Goal: Task Accomplishment & Management: Use online tool/utility

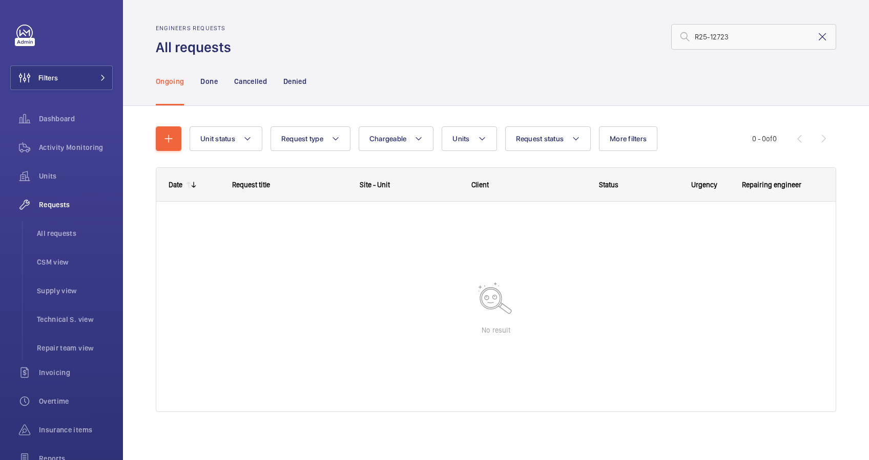
click at [816, 38] on mat-icon at bounding box center [822, 37] width 12 height 12
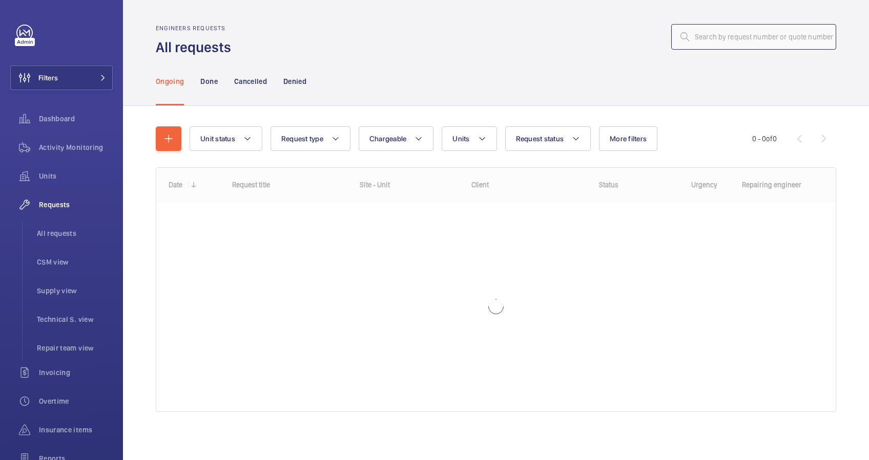
click at [740, 40] on input "text" at bounding box center [753, 37] width 165 height 26
type input "R25-12724"
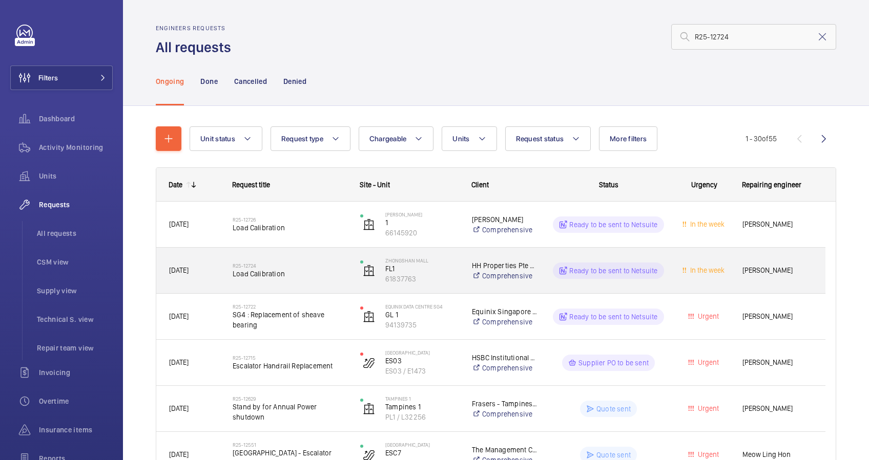
click at [322, 274] on span "Load Calibration" at bounding box center [290, 274] width 114 height 10
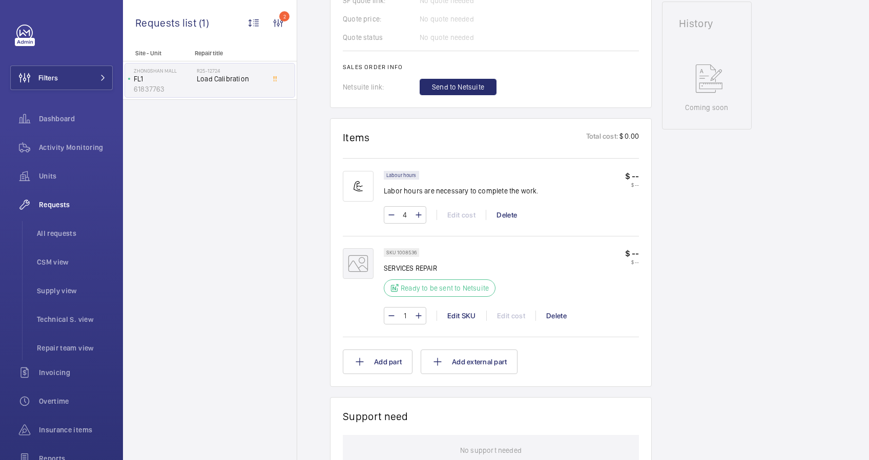
scroll to position [478, 0]
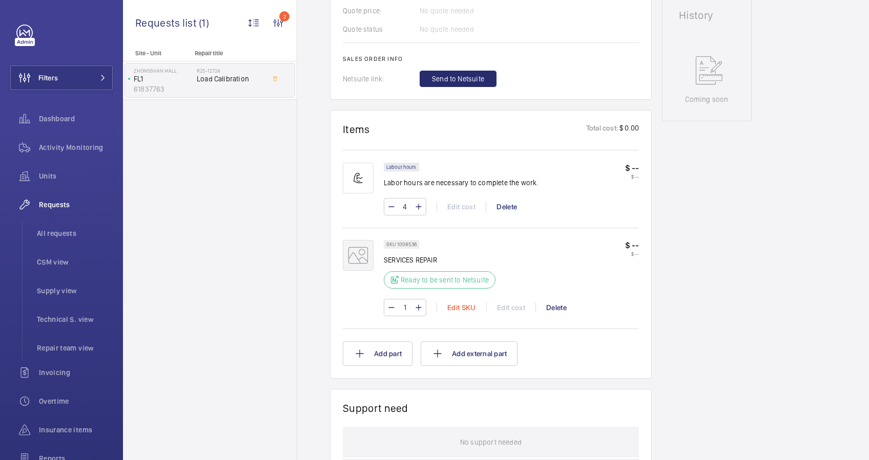
click at [467, 306] on div "Edit SKU" at bounding box center [461, 308] width 50 height 10
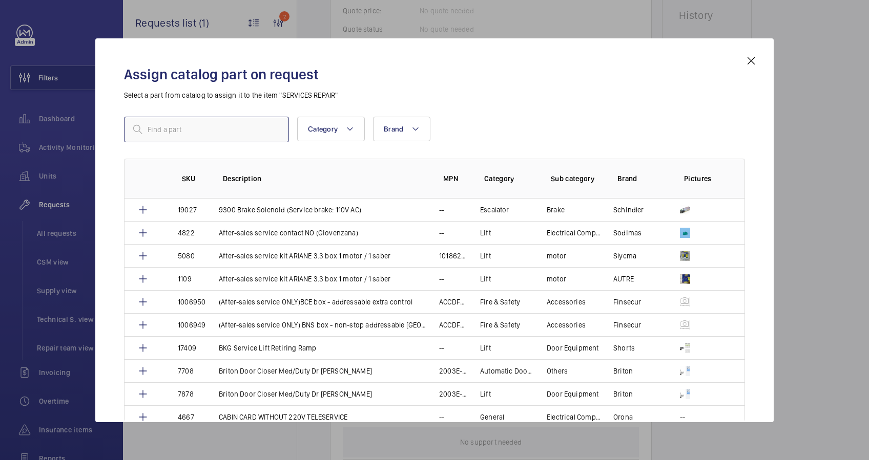
click at [221, 125] on input "text" at bounding box center [206, 130] width 165 height 26
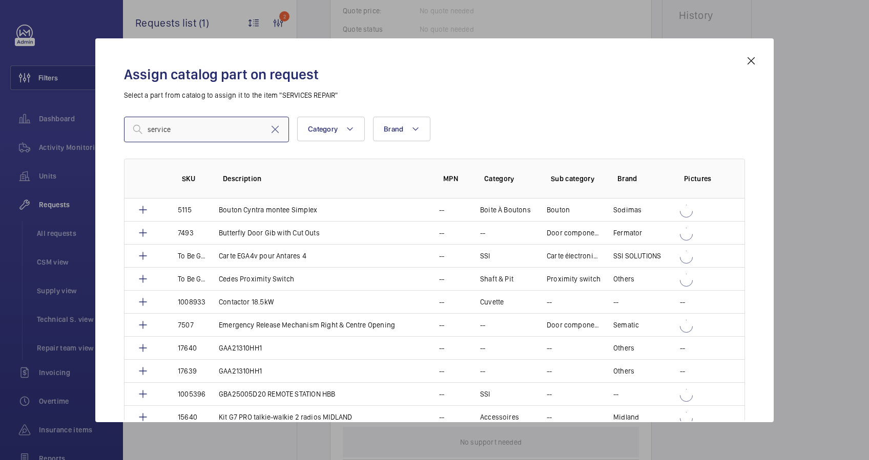
type input "service"
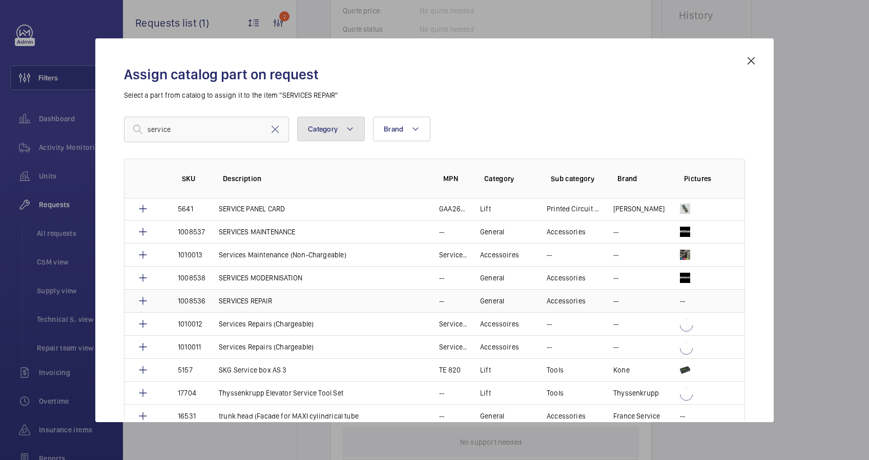
scroll to position [920, 0]
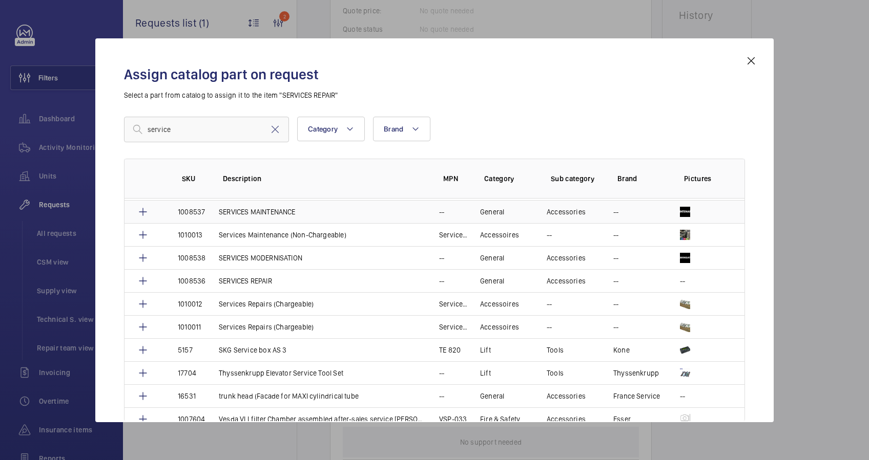
click at [269, 207] on p "SERVICES MAINTENANCE" at bounding box center [257, 212] width 77 height 10
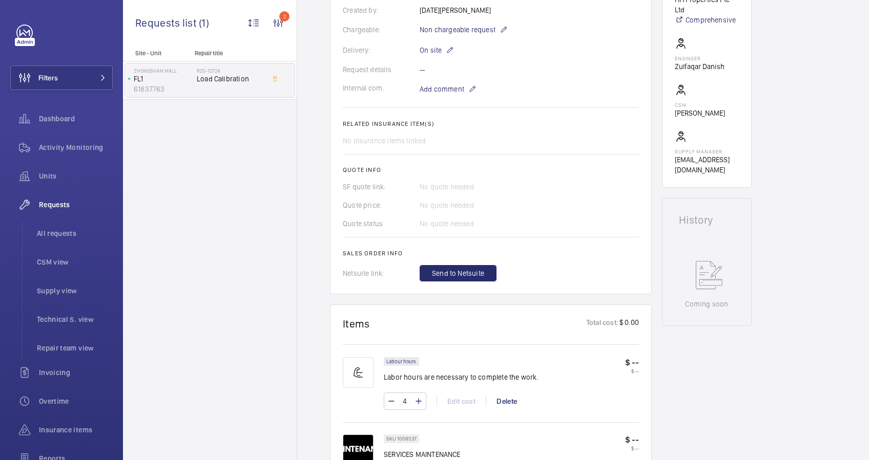
scroll to position [341, 0]
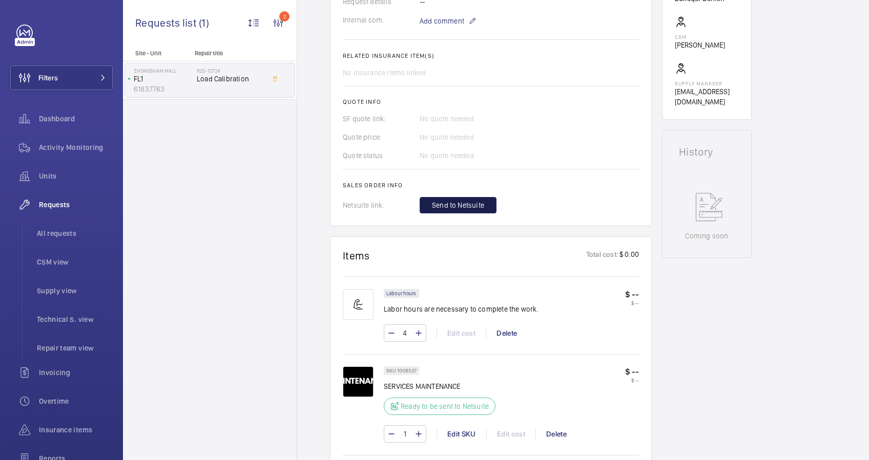
click at [478, 205] on span "Send to Netsuite" at bounding box center [458, 205] width 52 height 10
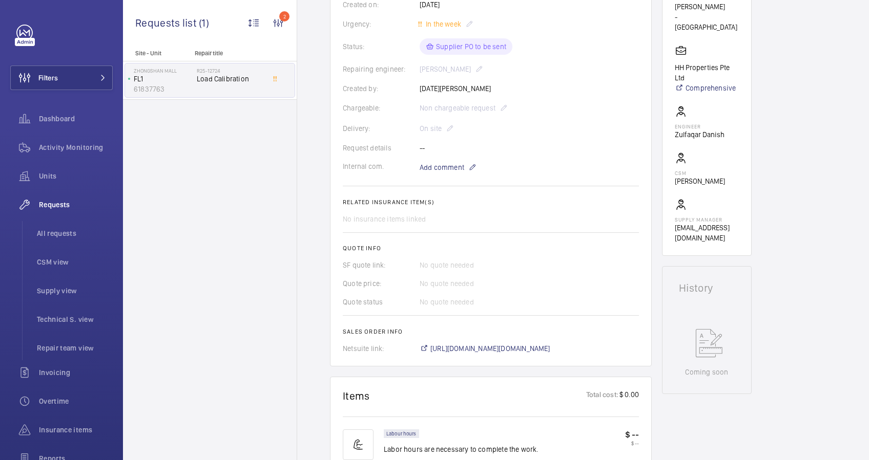
scroll to position [478, 0]
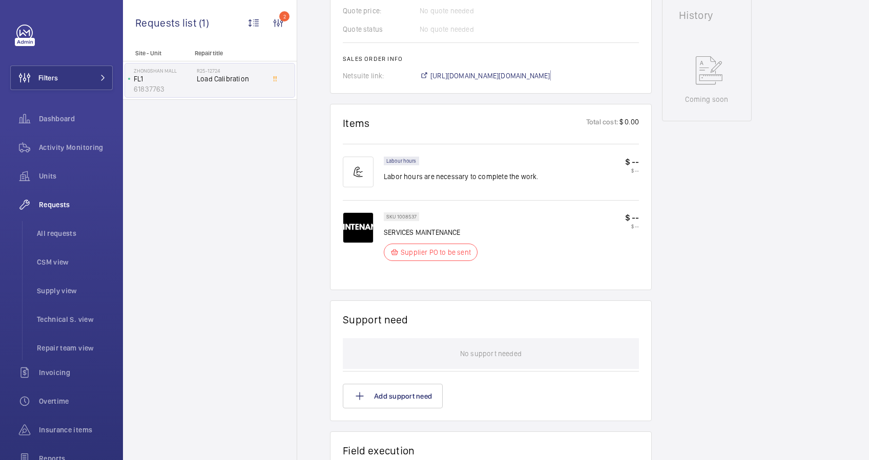
drag, startPoint x: 534, startPoint y: 74, endPoint x: 676, endPoint y: 80, distance: 141.5
click at [534, 74] on span "[URL][DOMAIN_NAME][DOMAIN_NAME]" at bounding box center [490, 76] width 120 height 10
